Goal: Navigation & Orientation: Go to known website

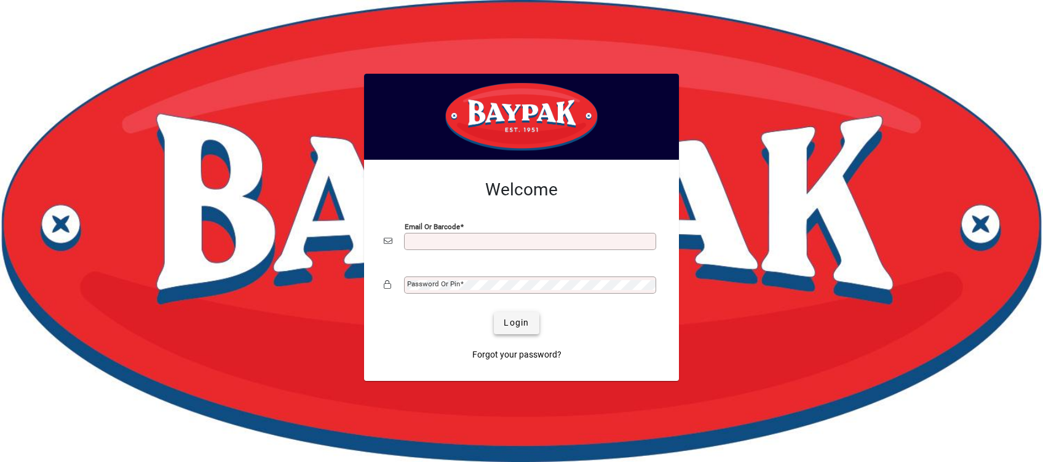
type input "**********"
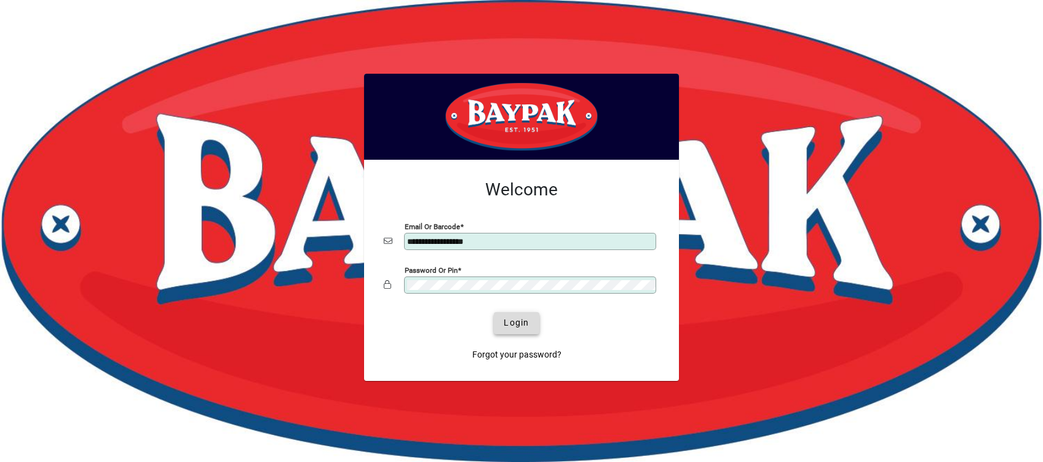
click at [514, 323] on span "Login" at bounding box center [516, 323] width 25 height 13
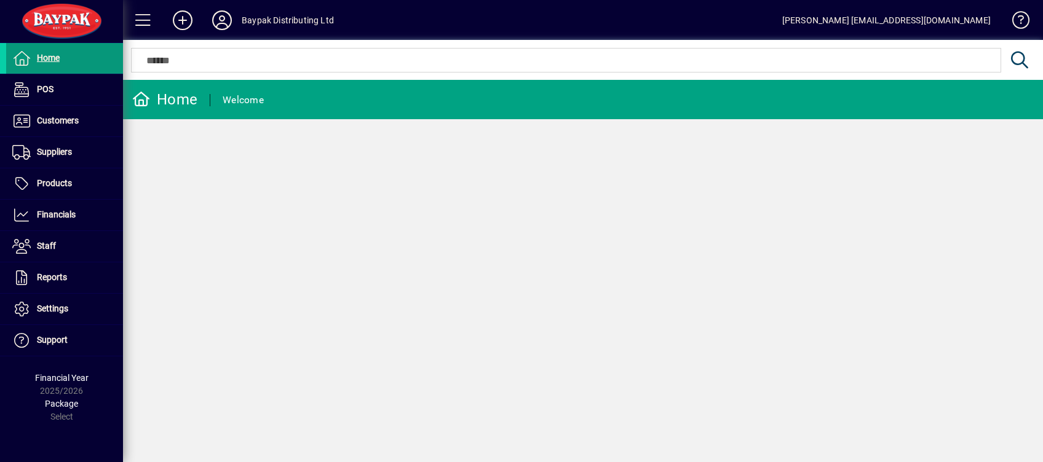
click at [55, 54] on span "Home" at bounding box center [48, 58] width 23 height 10
